Goal: Task Accomplishment & Management: Complete application form

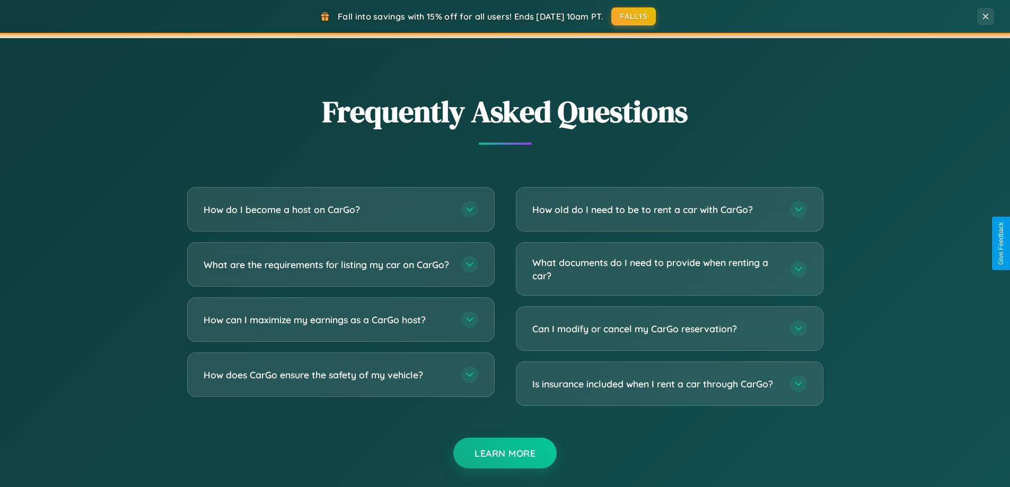
scroll to position [2040, 0]
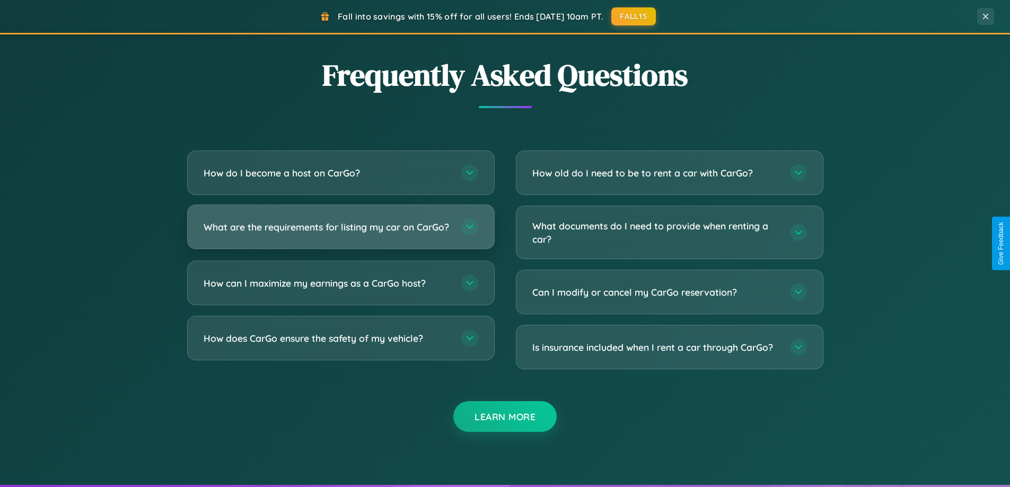
click at [340, 232] on h3 "What are the requirements for listing my car on CarGo?" at bounding box center [327, 227] width 247 height 13
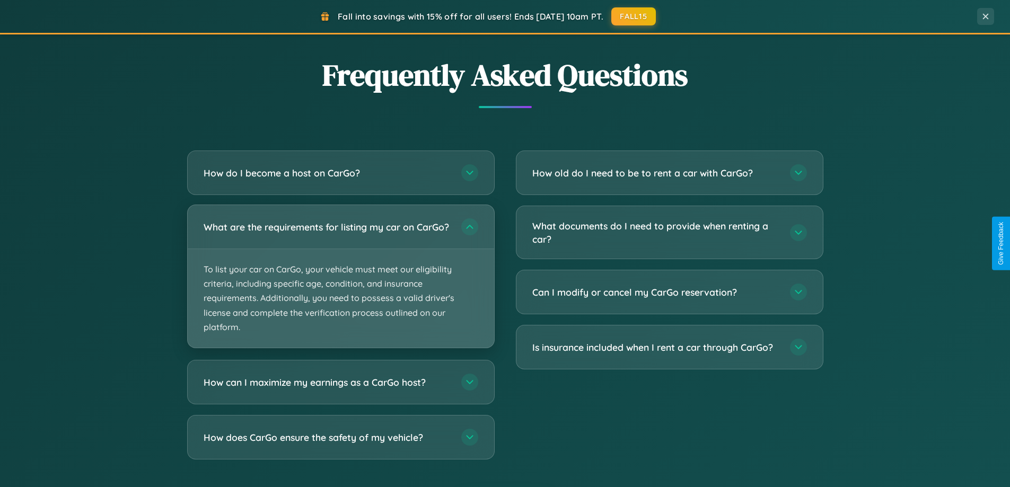
click at [340, 281] on p "To list your car on CarGo, your vehicle must meet our eligibility criteria, inc…" at bounding box center [341, 298] width 306 height 99
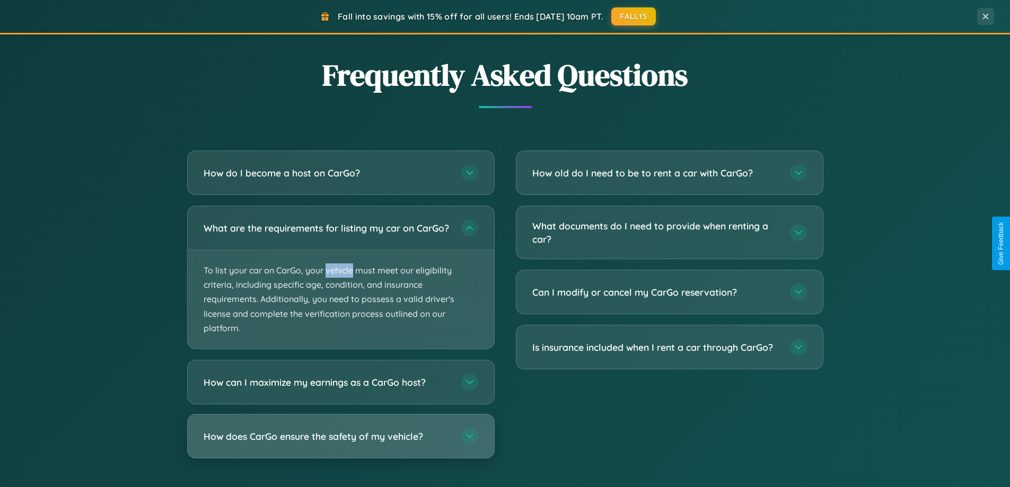
click at [340, 443] on h3 "How does CarGo ensure the safety of my vehicle?" at bounding box center [327, 436] width 247 height 13
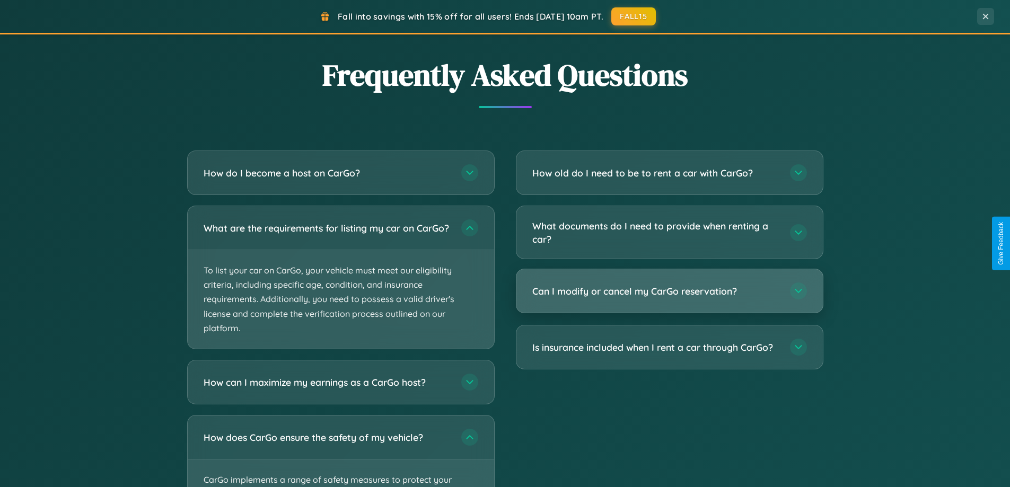
click at [669, 291] on h3 "Can I modify or cancel my CarGo reservation?" at bounding box center [655, 291] width 247 height 13
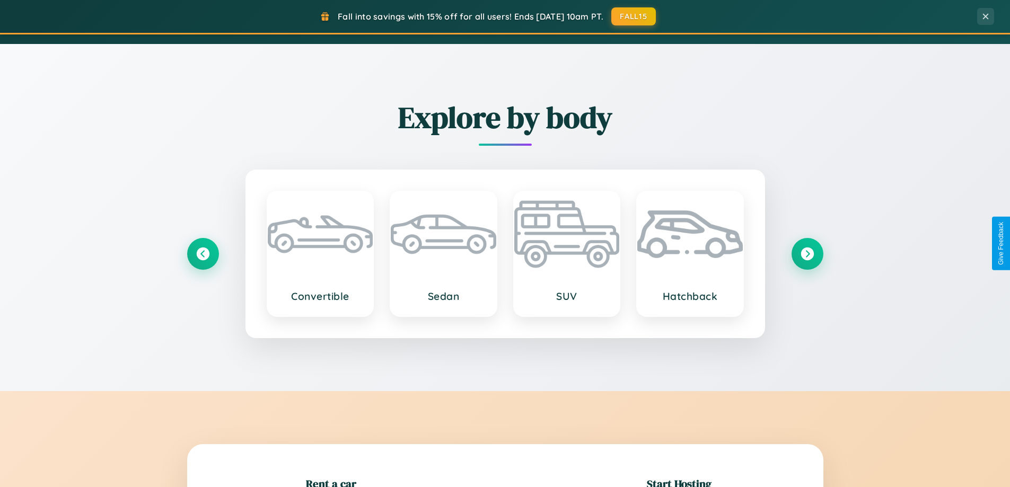
scroll to position [730, 0]
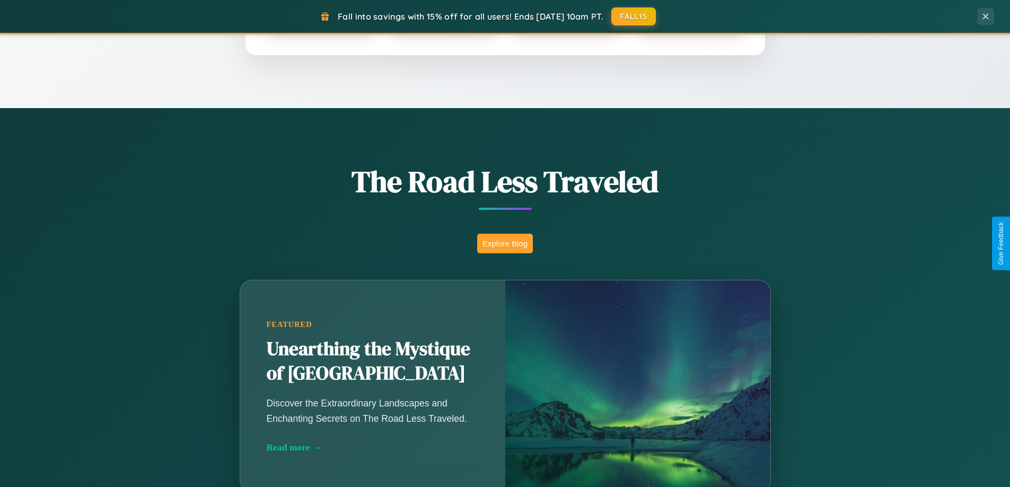
click at [505, 243] on button "Explore Blog" at bounding box center [505, 244] width 56 height 20
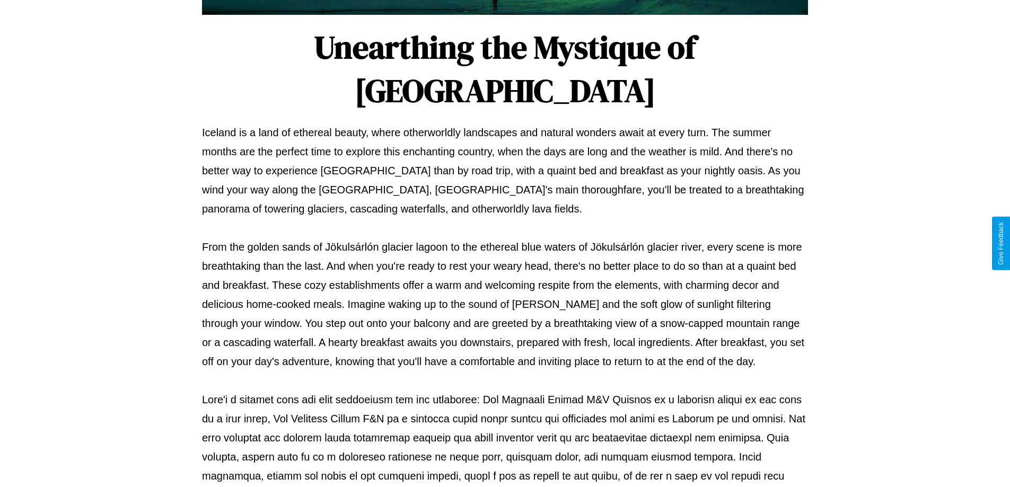
scroll to position [343, 0]
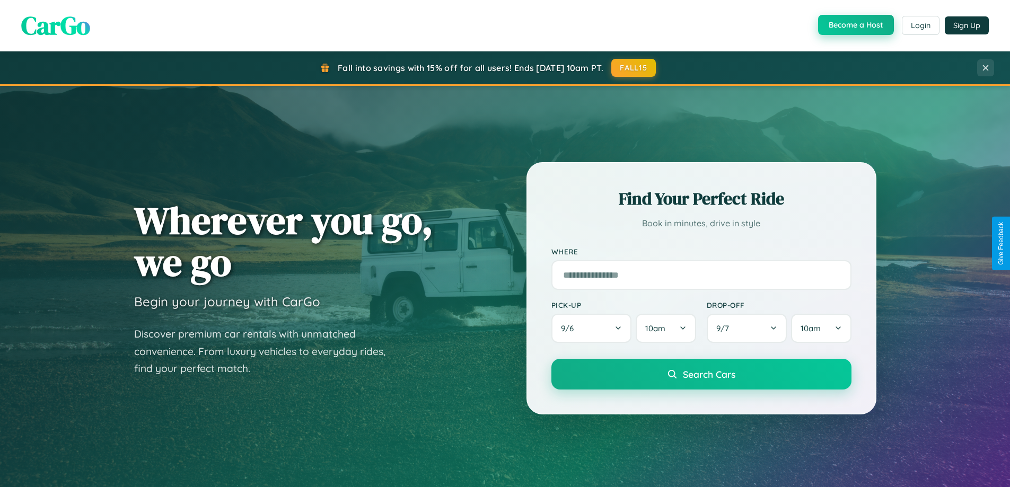
click at [855, 25] on button "Become a Host" at bounding box center [856, 25] width 76 height 20
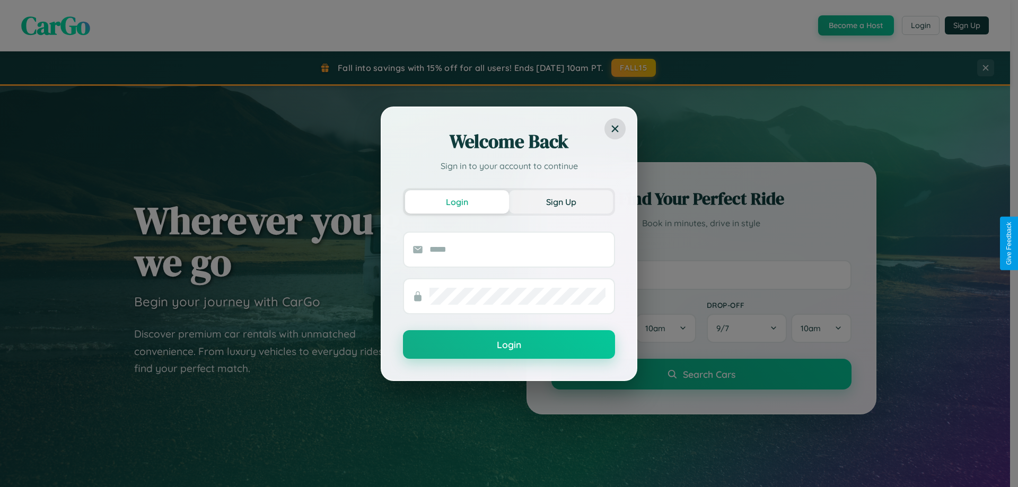
click at [561, 201] on button "Sign Up" at bounding box center [561, 201] width 104 height 23
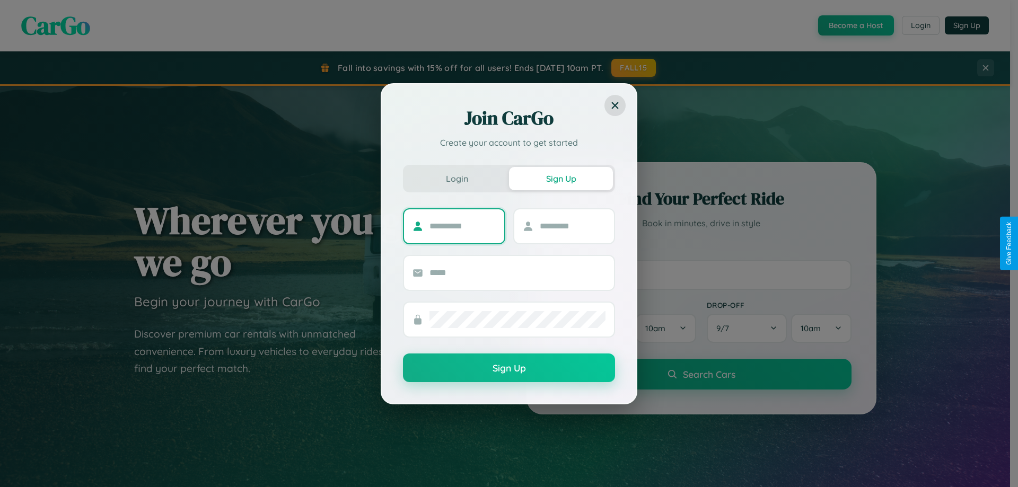
click at [462, 226] on input "text" at bounding box center [462, 226] width 66 height 17
type input "******"
click at [572, 226] on input "text" at bounding box center [573, 226] width 66 height 17
type input "*****"
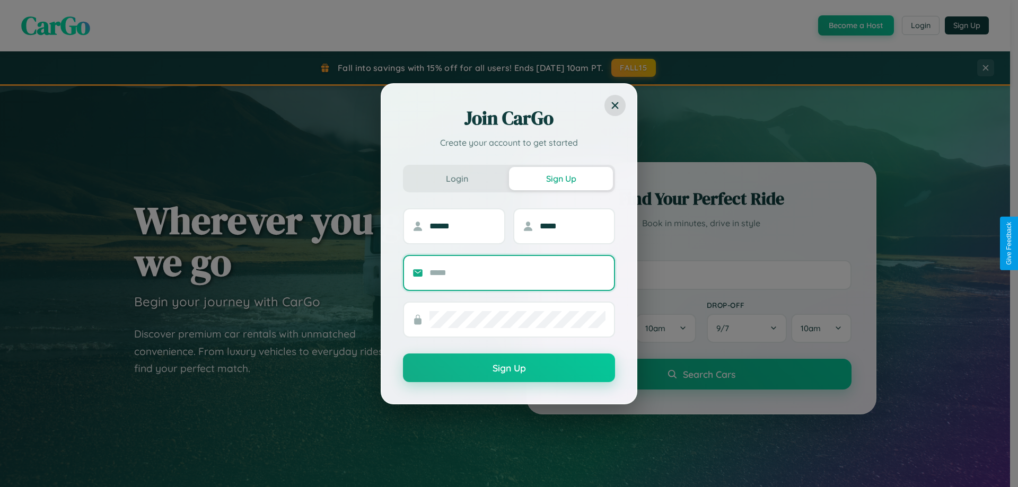
click at [517, 273] on input "text" at bounding box center [517, 273] width 176 height 17
type input "**********"
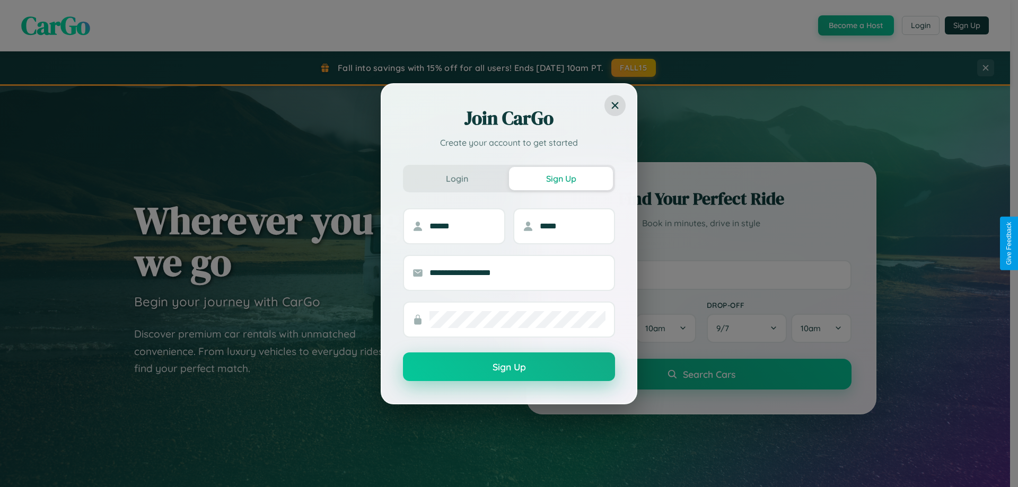
click at [509, 367] on button "Sign Up" at bounding box center [509, 367] width 212 height 29
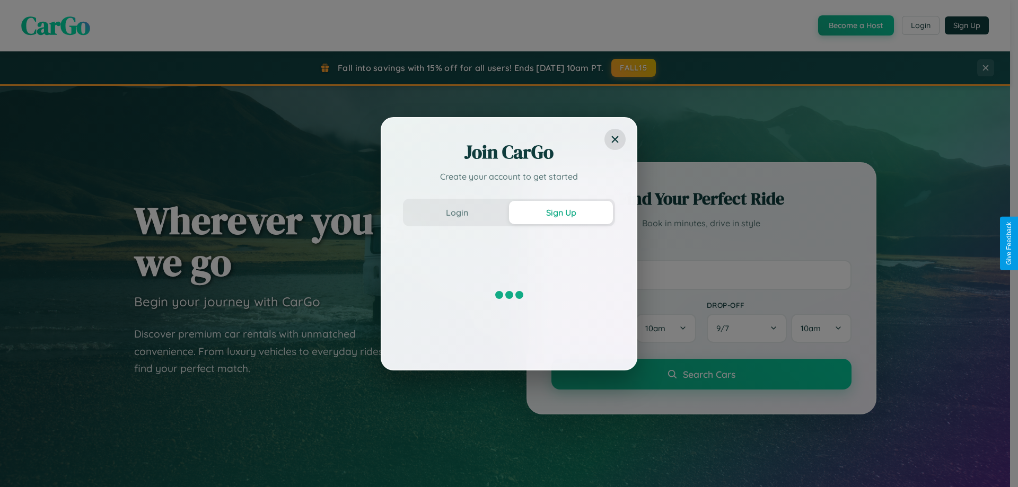
click at [855, 25] on div "Join CarGo Create your account to get started Login Sign Up" at bounding box center [509, 243] width 1018 height 487
